Goal: Information Seeking & Learning: Learn about a topic

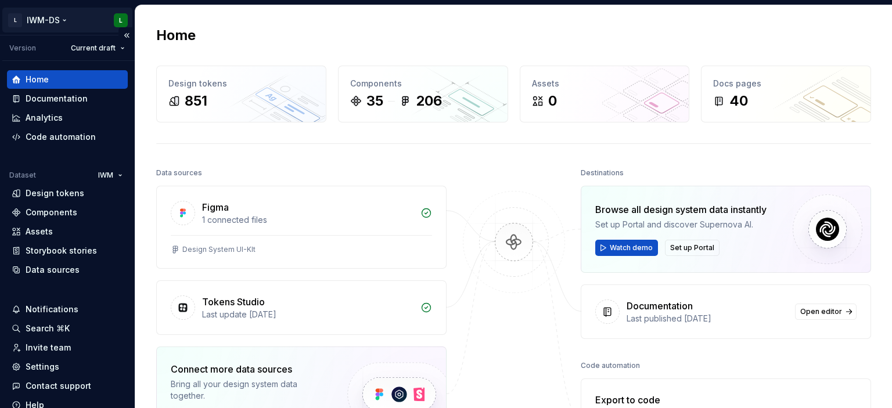
click at [62, 19] on html "L IWM-DS L Version Current draft Home Documentation Analytics Code automation D…" at bounding box center [446, 204] width 892 height 408
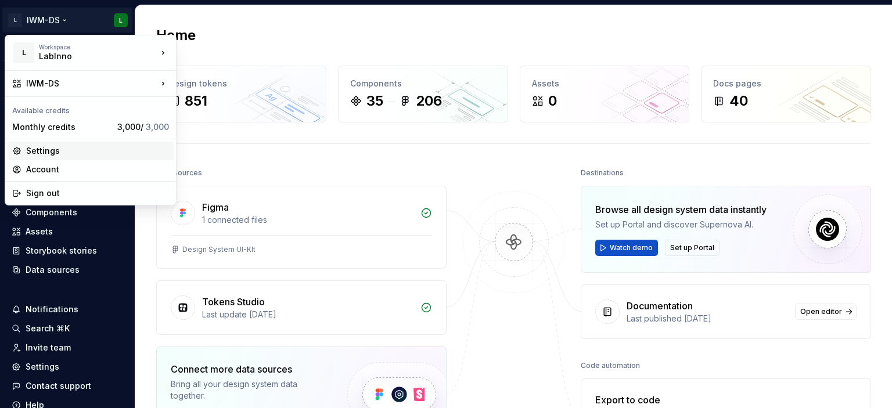
click at [51, 151] on div "Settings" at bounding box center [97, 151] width 143 height 12
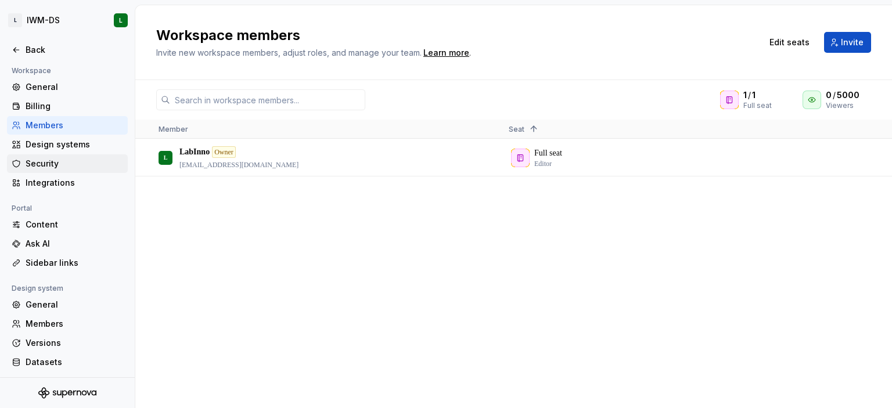
scroll to position [102, 0]
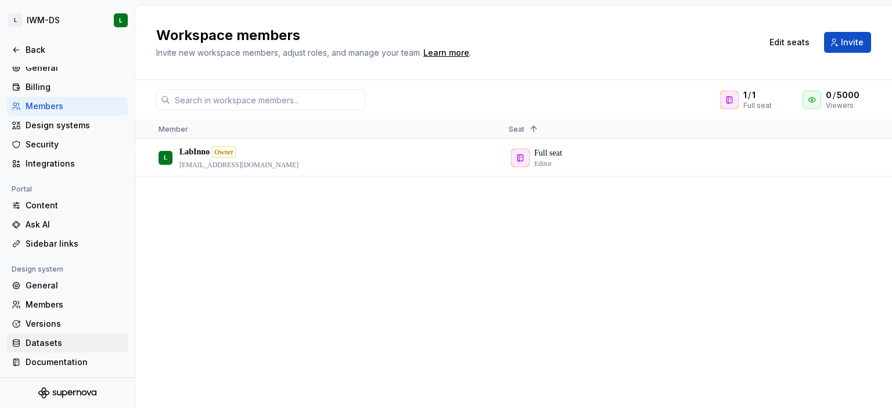
click at [48, 339] on div "Datasets" at bounding box center [75, 343] width 98 height 12
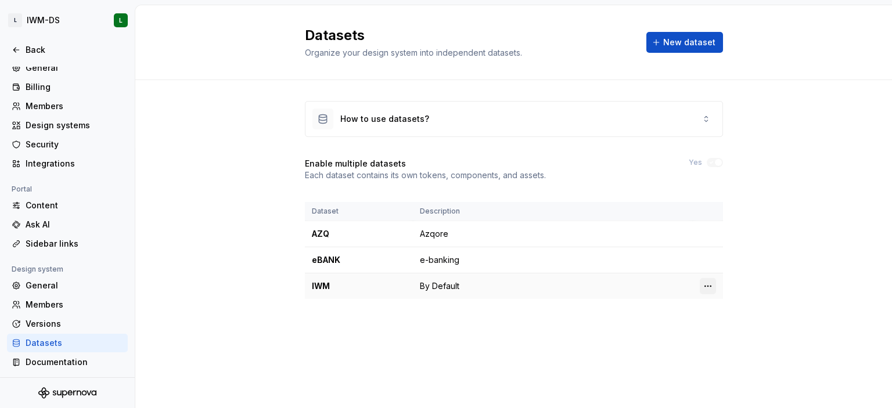
scroll to position [102, 0]
click at [706, 287] on html "L IWM-DS L Back Account Profile Authentication Notifications Workspace General …" at bounding box center [446, 204] width 892 height 408
click at [524, 110] on html "L IWM-DS L Back Account Profile Authentication Notifications Workspace General …" at bounding box center [446, 204] width 892 height 408
click at [354, 164] on h4 "Enable multiple datasets" at bounding box center [355, 164] width 101 height 12
click at [708, 287] on html "L IWM-DS L Back Account Profile Authentication Notifications Workspace General …" at bounding box center [446, 204] width 892 height 408
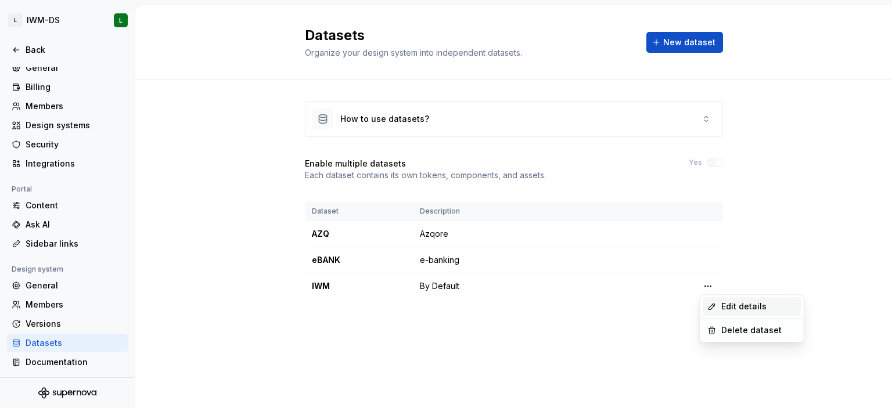
click at [742, 308] on div "Edit details" at bounding box center [758, 307] width 75 height 12
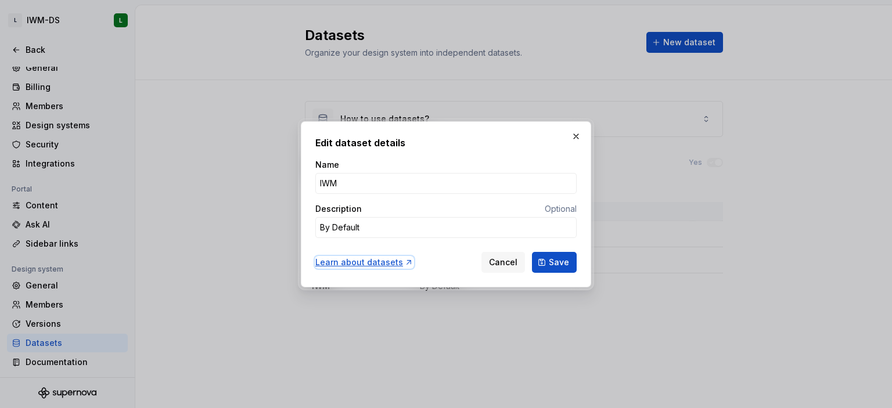
click at [355, 261] on div "Learn about datasets" at bounding box center [364, 263] width 98 height 12
click at [578, 135] on button "button" at bounding box center [576, 136] width 16 height 16
type textarea "*"
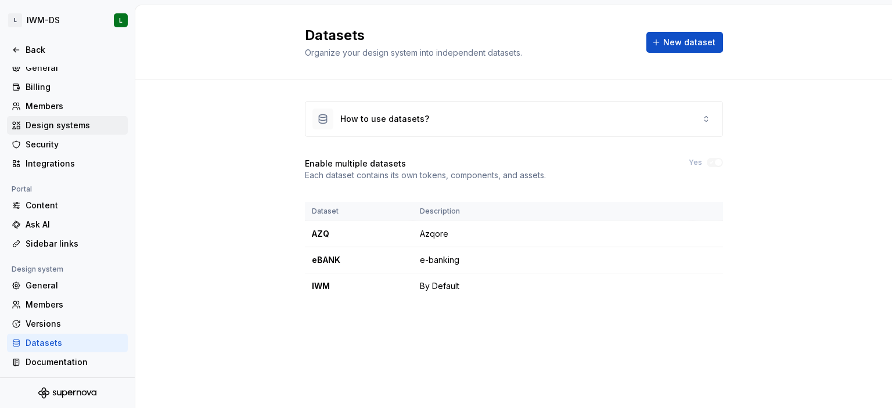
scroll to position [49, 0]
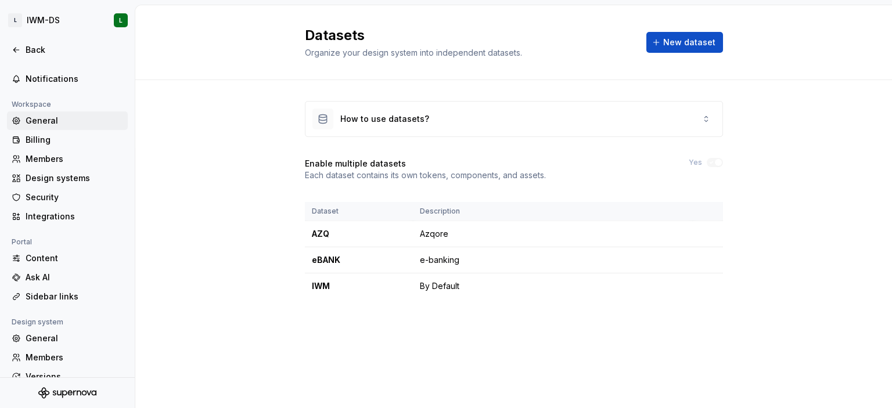
click at [51, 123] on div "General" at bounding box center [75, 121] width 98 height 12
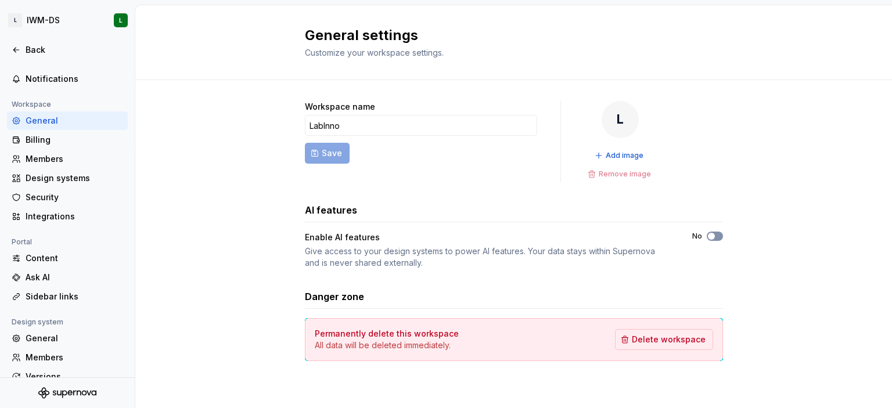
click at [717, 236] on button "No" at bounding box center [715, 236] width 16 height 9
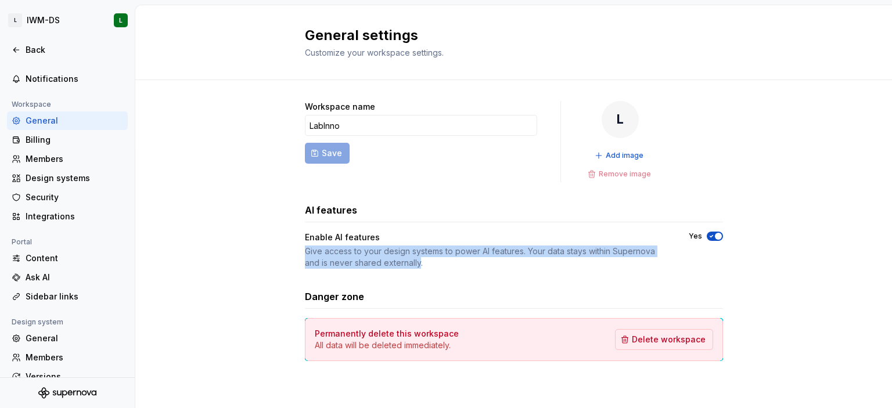
drag, startPoint x: 418, startPoint y: 267, endPoint x: 298, endPoint y: 250, distance: 120.3
click at [298, 250] on div "Workspace name LabInno Save L Add image Remove image AI features Enable AI feat…" at bounding box center [513, 242] width 757 height 325
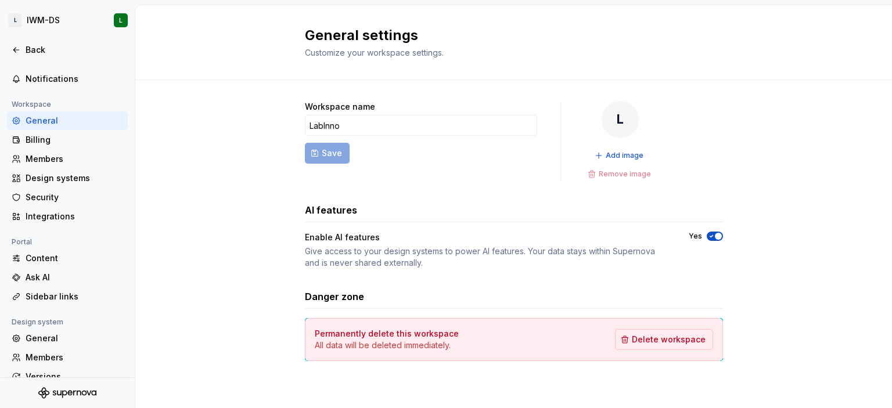
click at [354, 258] on div "Give access to your design systems to power AI features. Your data stays within…" at bounding box center [486, 257] width 363 height 23
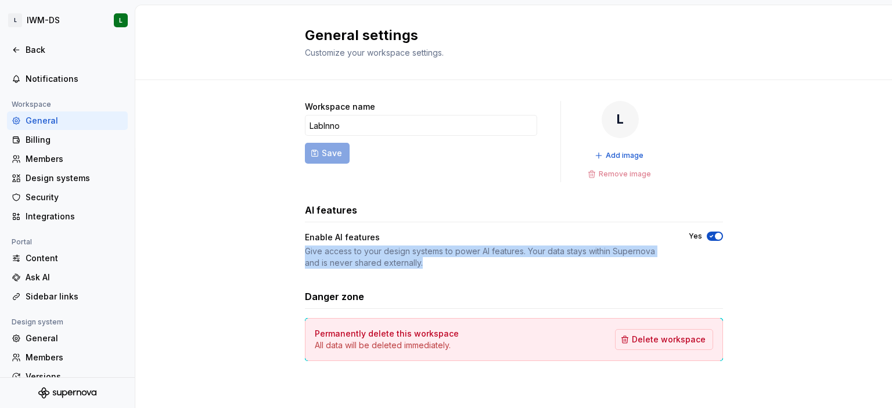
drag, startPoint x: 430, startPoint y: 267, endPoint x: 301, endPoint y: 247, distance: 130.4
click at [301, 247] on div "Workspace name LabInno Save L Add image Remove image AI features Enable AI feat…" at bounding box center [513, 242] width 757 height 325
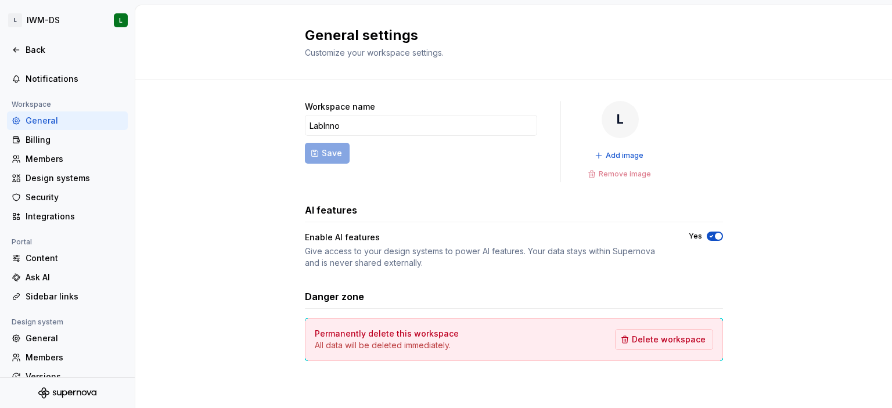
click at [427, 262] on div "Give access to your design systems to power AI features. Your data stays within…" at bounding box center [486, 257] width 363 height 23
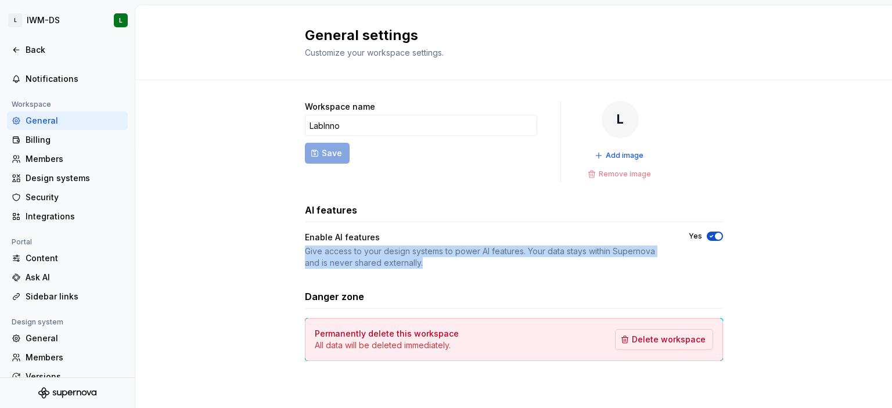
drag, startPoint x: 427, startPoint y: 266, endPoint x: 297, endPoint y: 251, distance: 130.4
click at [297, 251] on div "Workspace name LabInno Save L Add image Remove image AI features Enable AI feat…" at bounding box center [513, 242] width 757 height 325
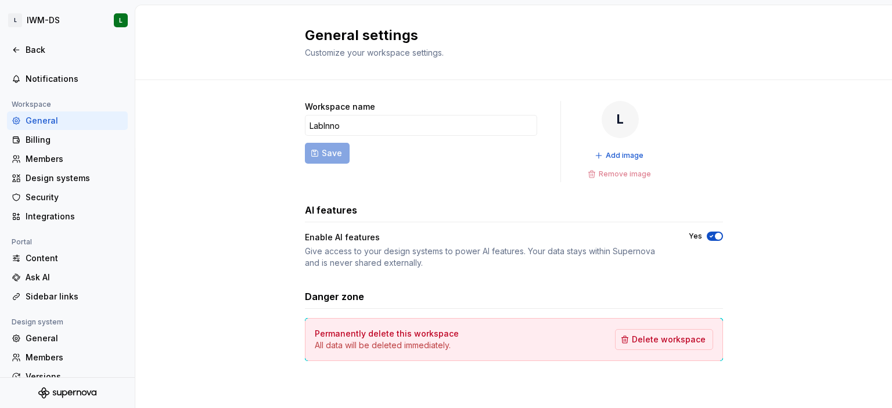
click at [433, 268] on div "Give access to your design systems to power AI features. Your data stays within…" at bounding box center [486, 257] width 363 height 23
click at [28, 48] on div "Back" at bounding box center [75, 50] width 98 height 12
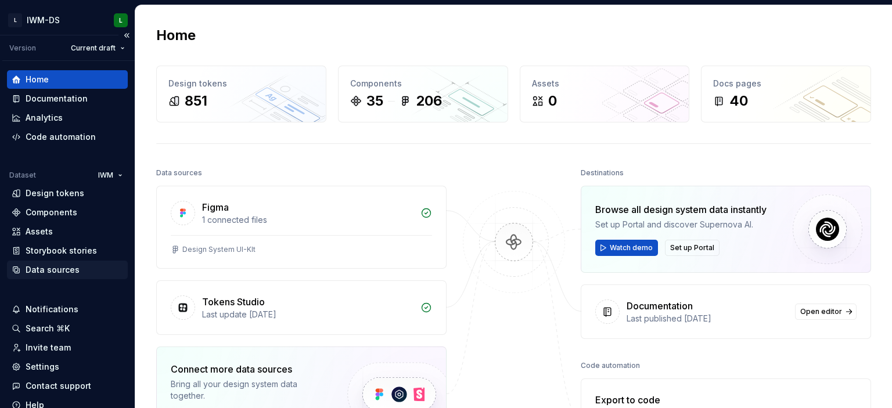
click at [62, 271] on div "Data sources" at bounding box center [53, 270] width 54 height 12
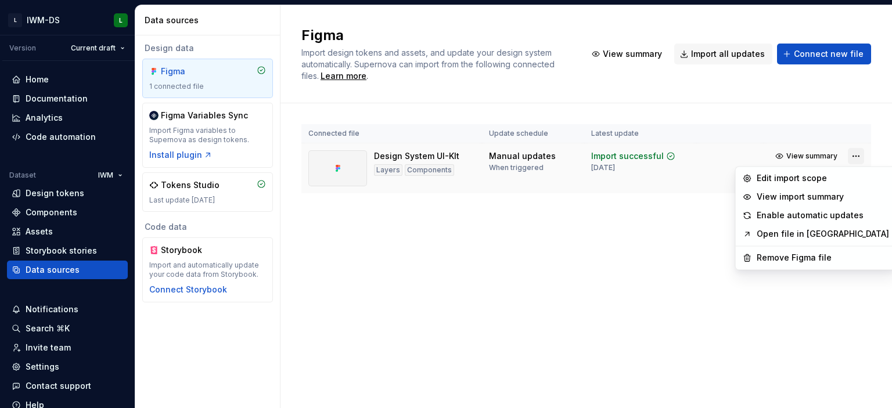
click at [856, 154] on html "L IWM-DS L Version Current draft Home Documentation Analytics Code automation D…" at bounding box center [446, 204] width 892 height 408
click at [601, 235] on html "L IWM-DS L Version Current draft Home Documentation Analytics Code automation D…" at bounding box center [446, 204] width 892 height 408
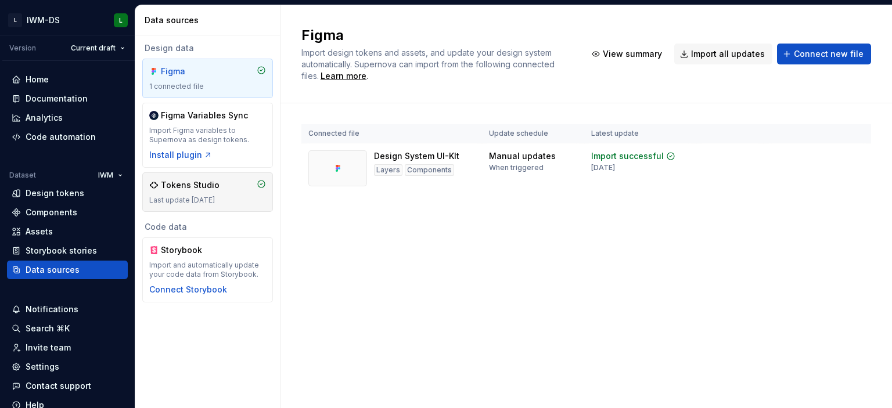
click at [226, 203] on div "Last update [DATE]" at bounding box center [207, 200] width 117 height 9
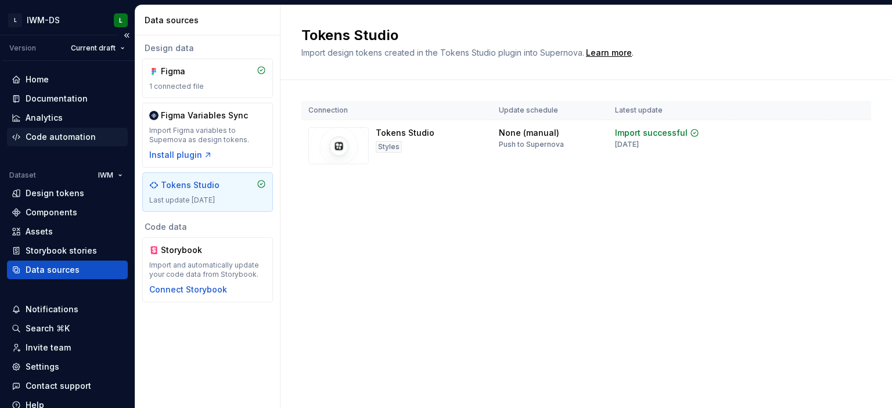
click at [59, 138] on div "Code automation" at bounding box center [61, 137] width 70 height 12
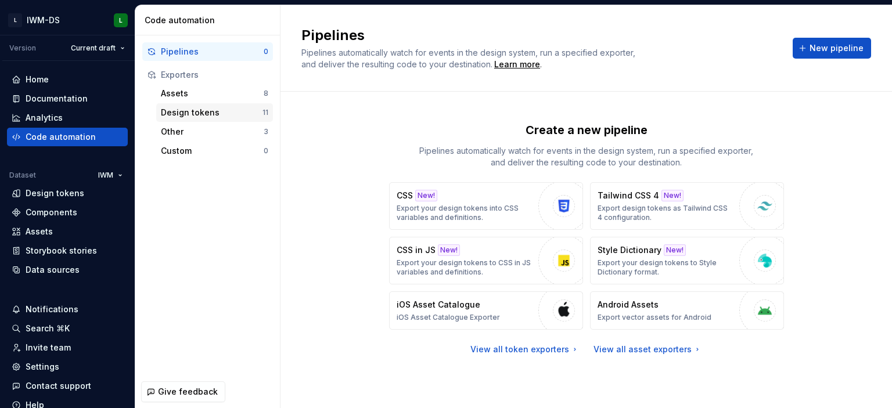
click at [178, 114] on div "Design tokens" at bounding box center [212, 113] width 102 height 12
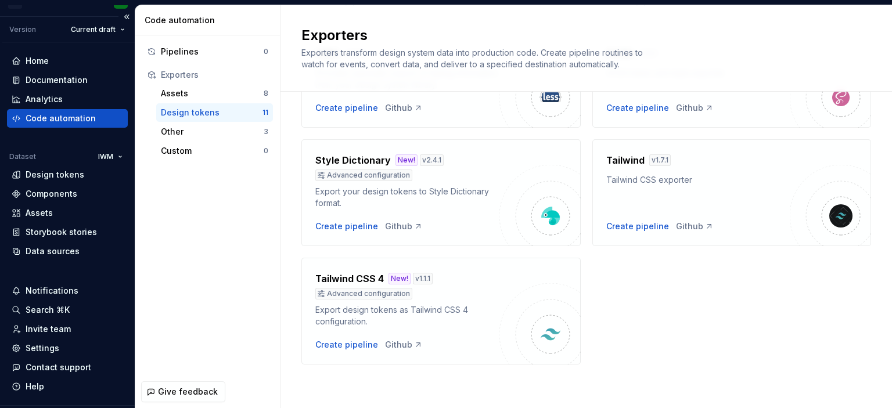
scroll to position [46, 0]
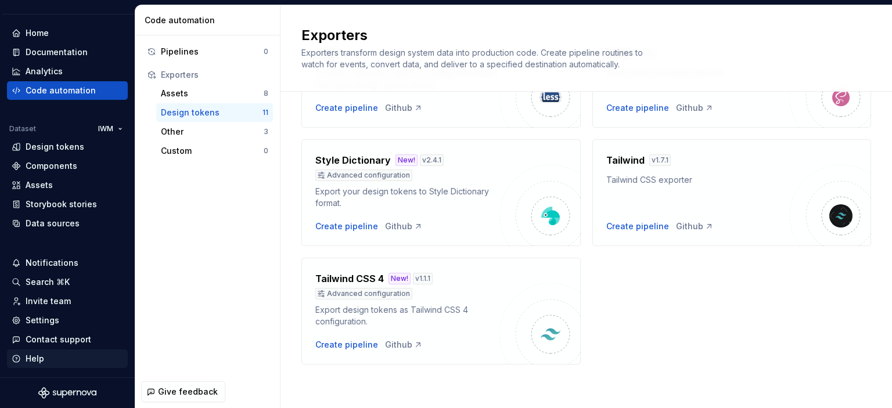
click at [39, 359] on div "Help" at bounding box center [35, 359] width 19 height 12
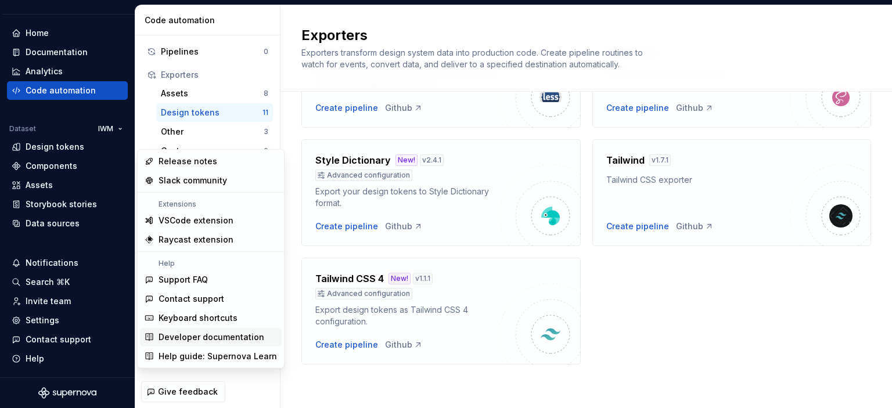
click at [208, 337] on div "Developer documentation" at bounding box center [212, 338] width 106 height 12
